Goal: Task Accomplishment & Management: Use online tool/utility

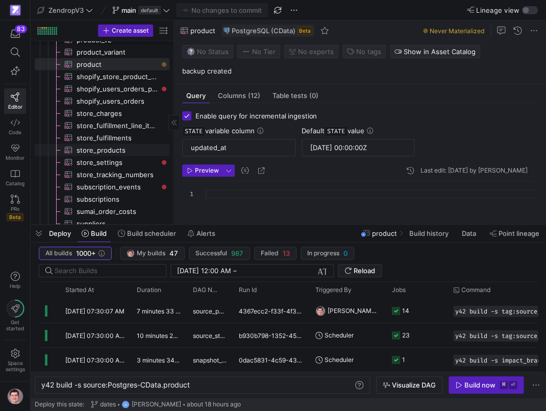
scroll to position [797, 0]
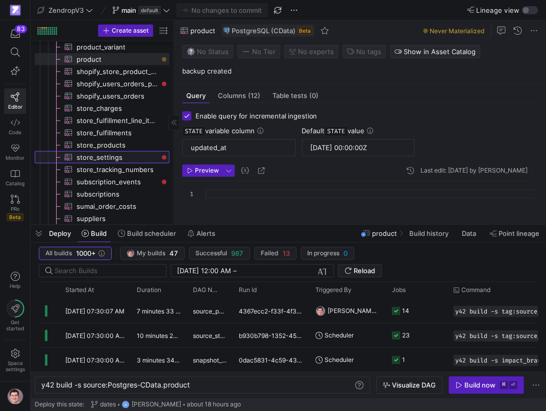
click at [98, 158] on span "store_settings​​​​​​​​​" at bounding box center [117, 158] width 81 height 12
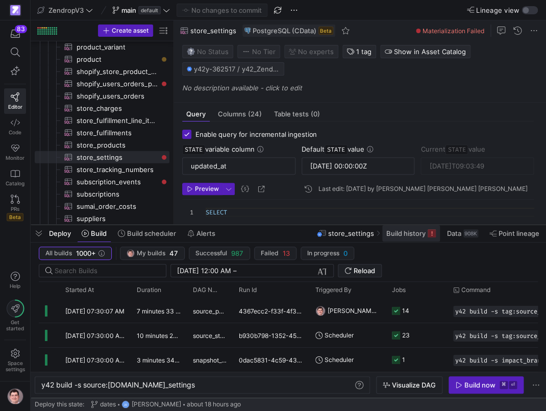
click at [393, 236] on span "Build history" at bounding box center [406, 233] width 39 height 8
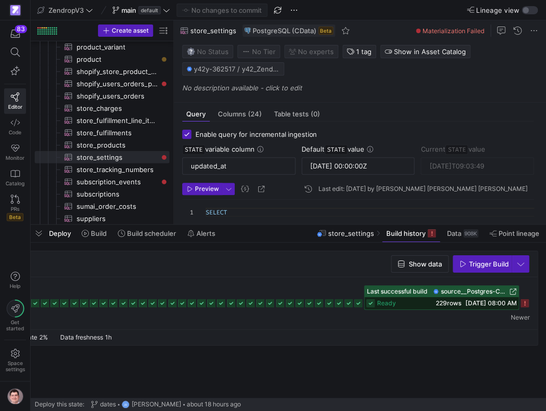
click at [523, 305] on icon at bounding box center [525, 303] width 8 height 8
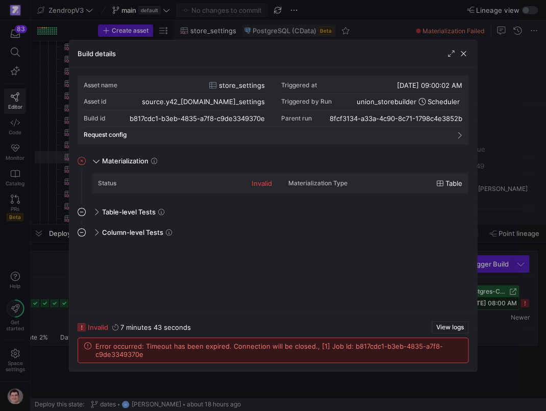
click at [511, 300] on div at bounding box center [273, 205] width 546 height 411
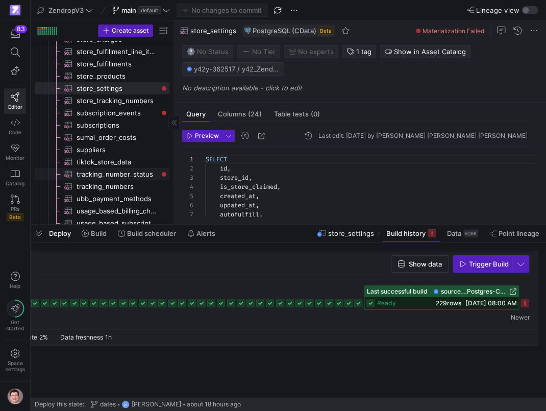
click at [136, 176] on span "tracking_number_status​​​​​​​​​" at bounding box center [117, 175] width 81 height 12
type input "[DATE] 00:00:00Z"
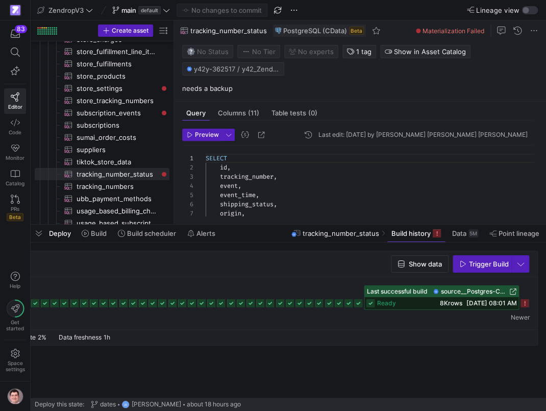
click at [525, 302] on rect at bounding box center [525, 303] width 8 height 8
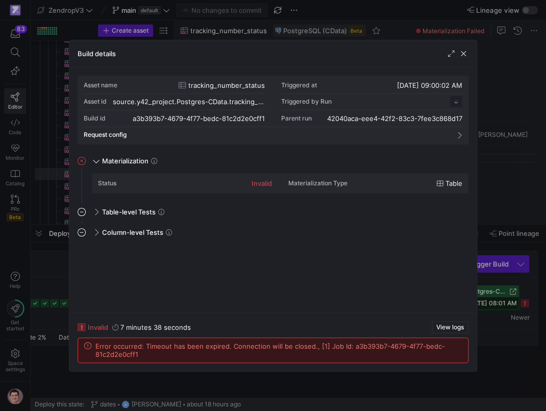
click at [500, 281] on div at bounding box center [273, 205] width 546 height 411
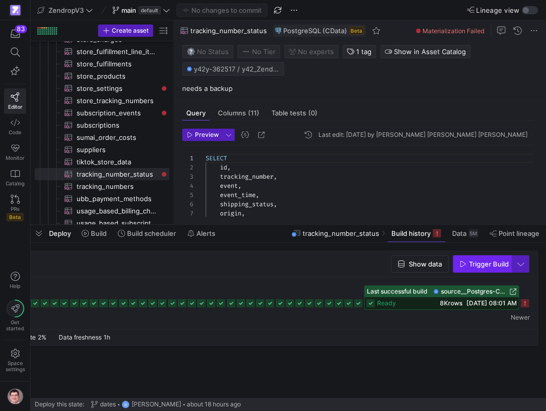
click at [482, 261] on span "Trigger Build" at bounding box center [489, 264] width 40 height 8
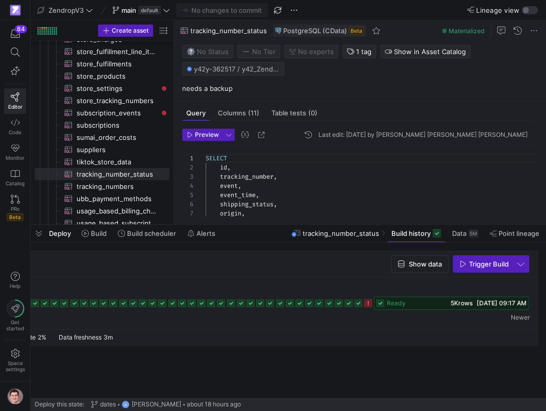
type input "[DATE]T11:00:49"
